Goal: Task Accomplishment & Management: Use online tool/utility

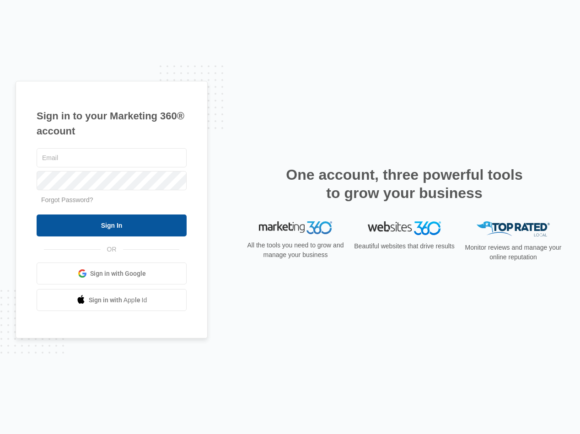
type input "[EMAIL_ADDRESS][DOMAIN_NAME]"
click at [132, 231] on input "Sign In" at bounding box center [112, 226] width 150 height 22
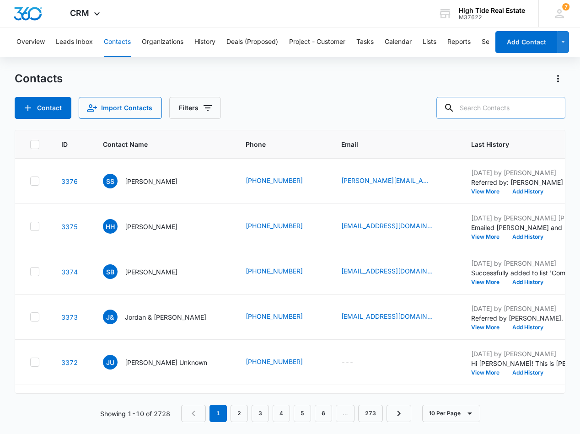
click at [508, 109] on input "text" at bounding box center [500, 108] width 129 height 22
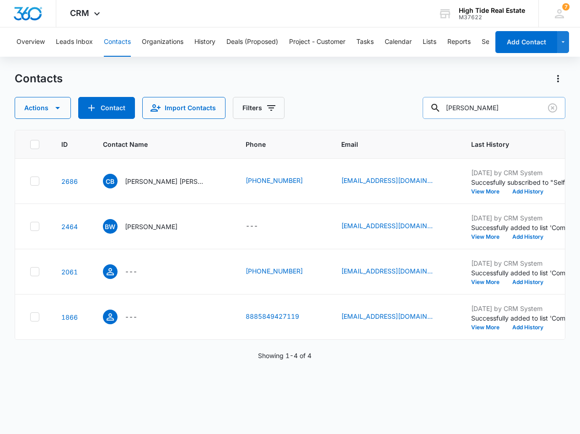
type input "bret hoefler"
